Goal: Information Seeking & Learning: Learn about a topic

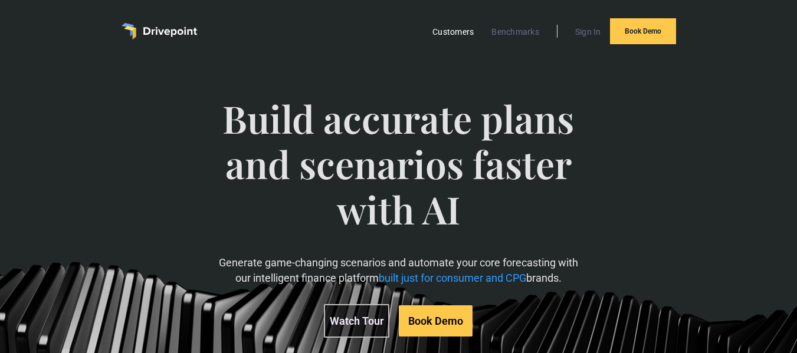
click at [456, 28] on link "Customers" at bounding box center [452, 31] width 53 height 15
drag, startPoint x: 0, startPoint y: 0, endPoint x: 441, endPoint y: 26, distance: 442.0
click at [441, 26] on link "Customers" at bounding box center [452, 31] width 53 height 15
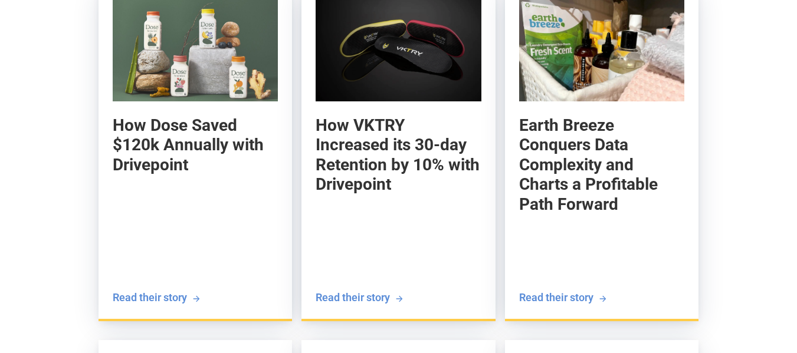
scroll to position [1327, 0]
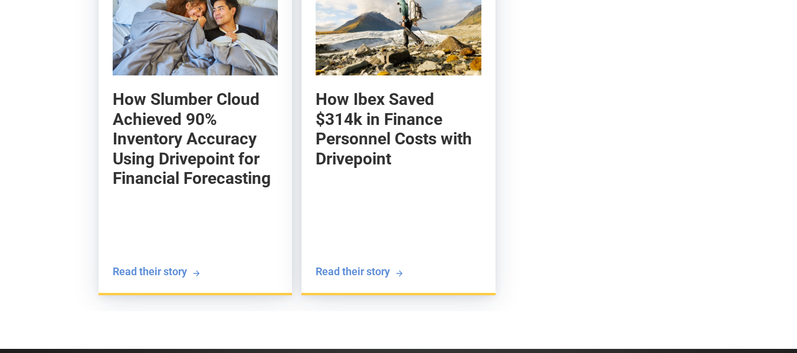
scroll to position [2059, 0]
